Goal: Find specific page/section: Find specific page/section

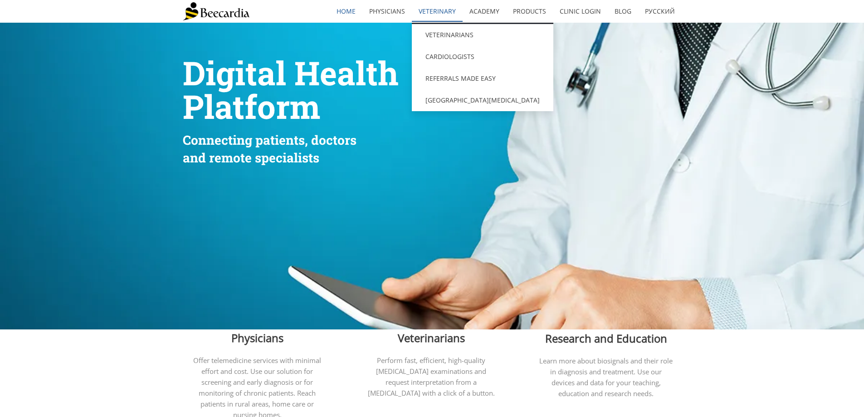
click at [453, 14] on link "Veterinary" at bounding box center [437, 11] width 51 height 21
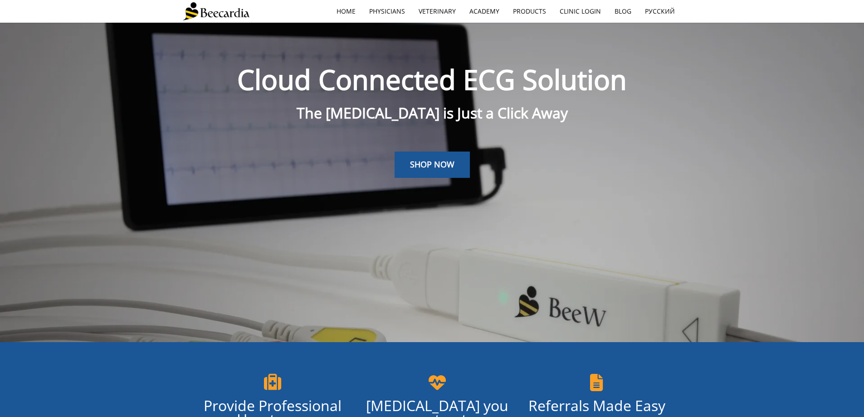
scroll to position [23, 0]
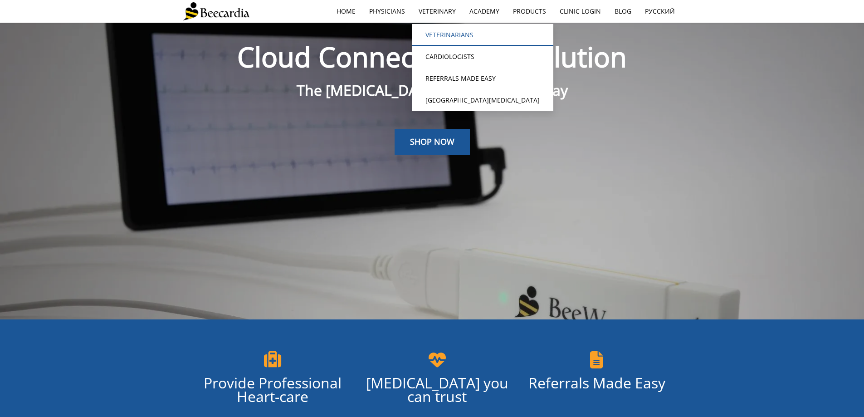
click at [447, 30] on link "Veterinarians" at bounding box center [482, 35] width 141 height 22
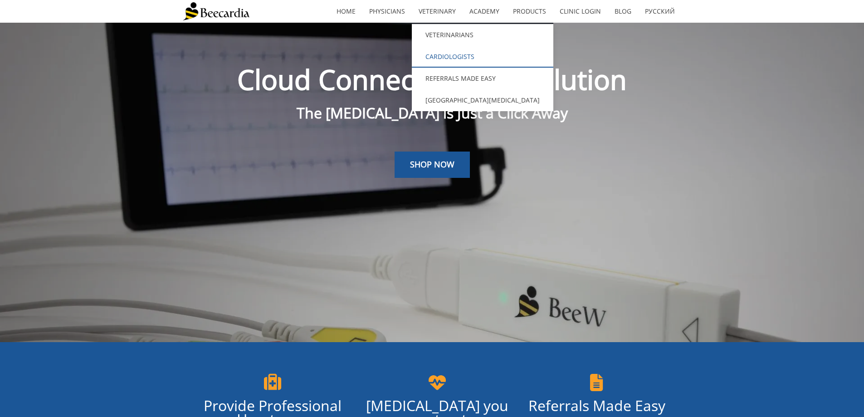
click at [442, 52] on link "Cardiologists" at bounding box center [482, 57] width 141 height 22
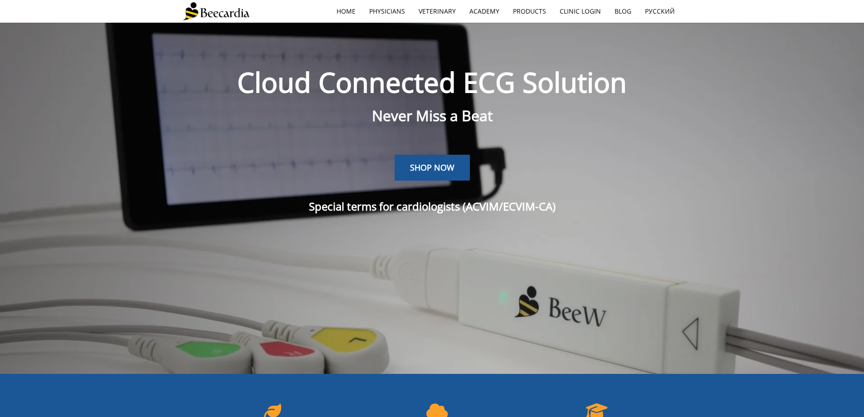
scroll to position [23, 0]
